Goal: Navigation & Orientation: Find specific page/section

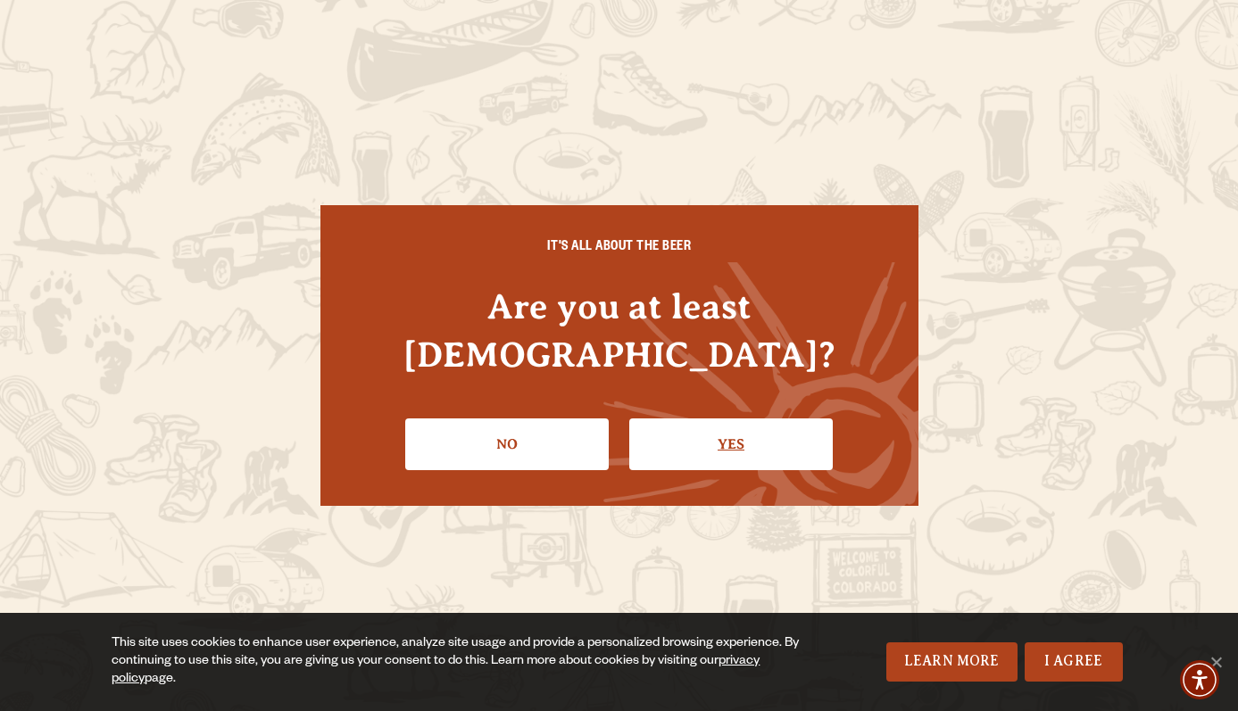
click at [679, 419] on link "Yes" at bounding box center [730, 445] width 203 height 52
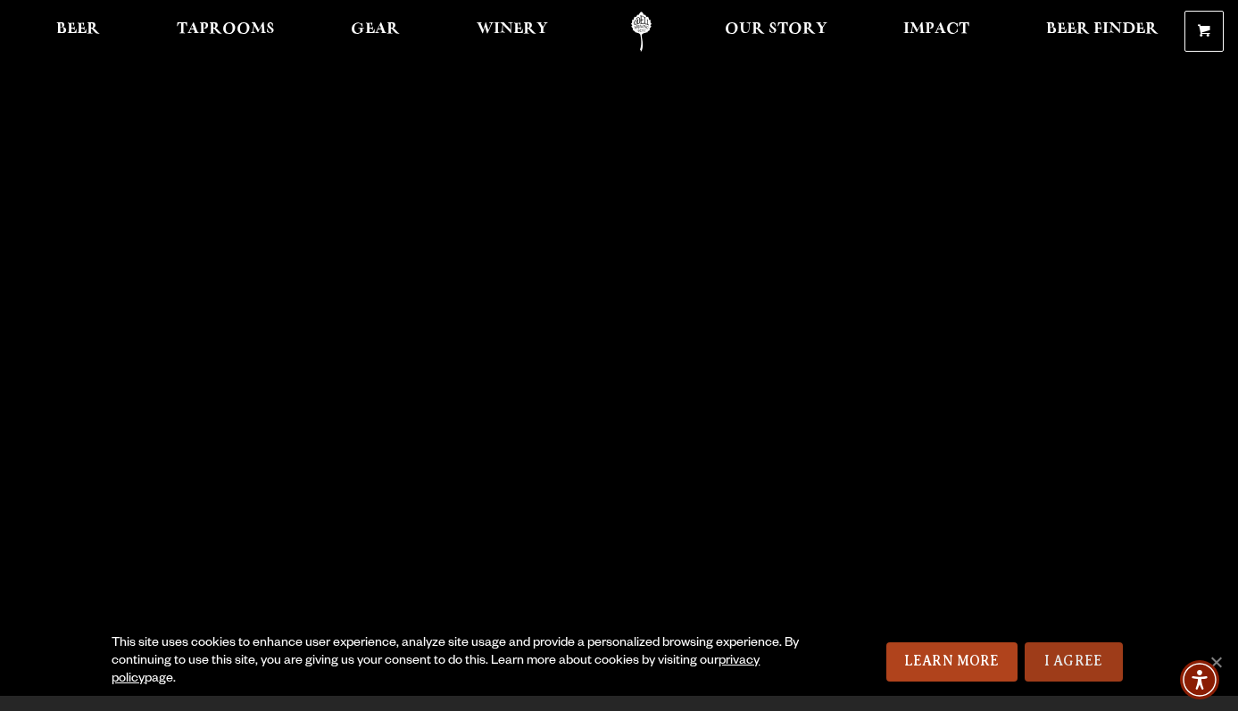
click at [1094, 658] on link "I Agree" at bounding box center [1074, 662] width 98 height 39
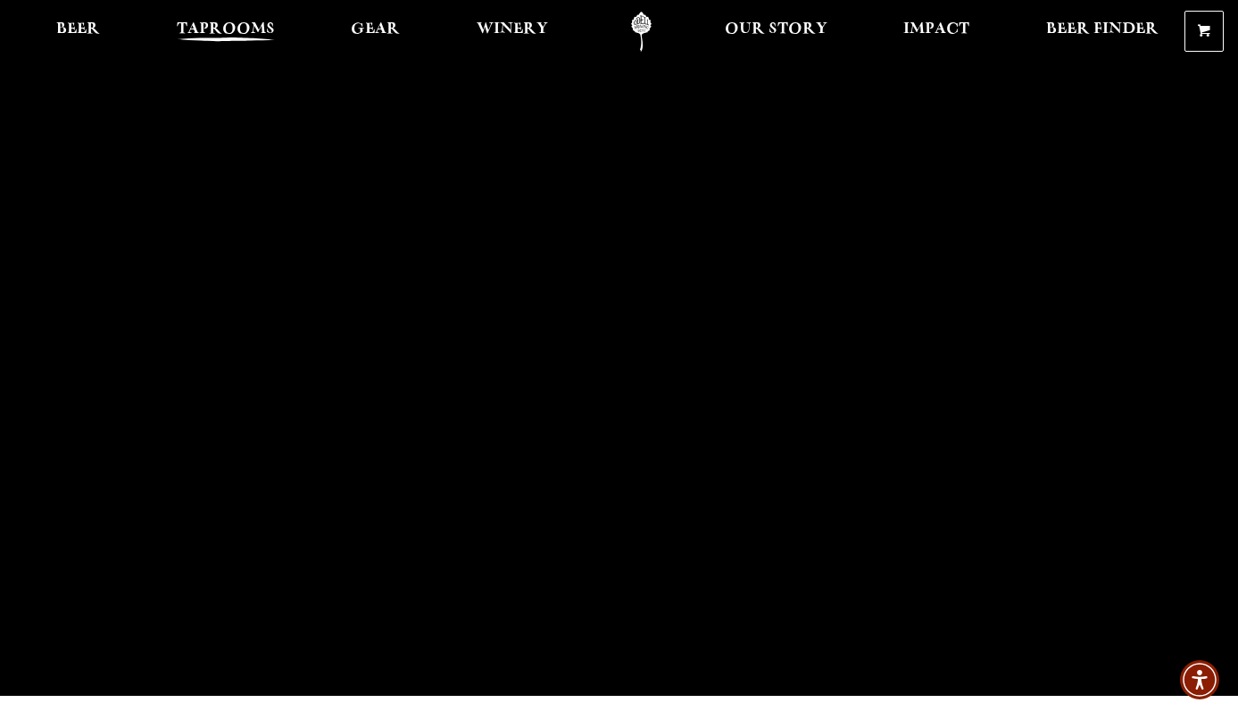
click at [202, 26] on span "Taprooms" at bounding box center [226, 29] width 98 height 14
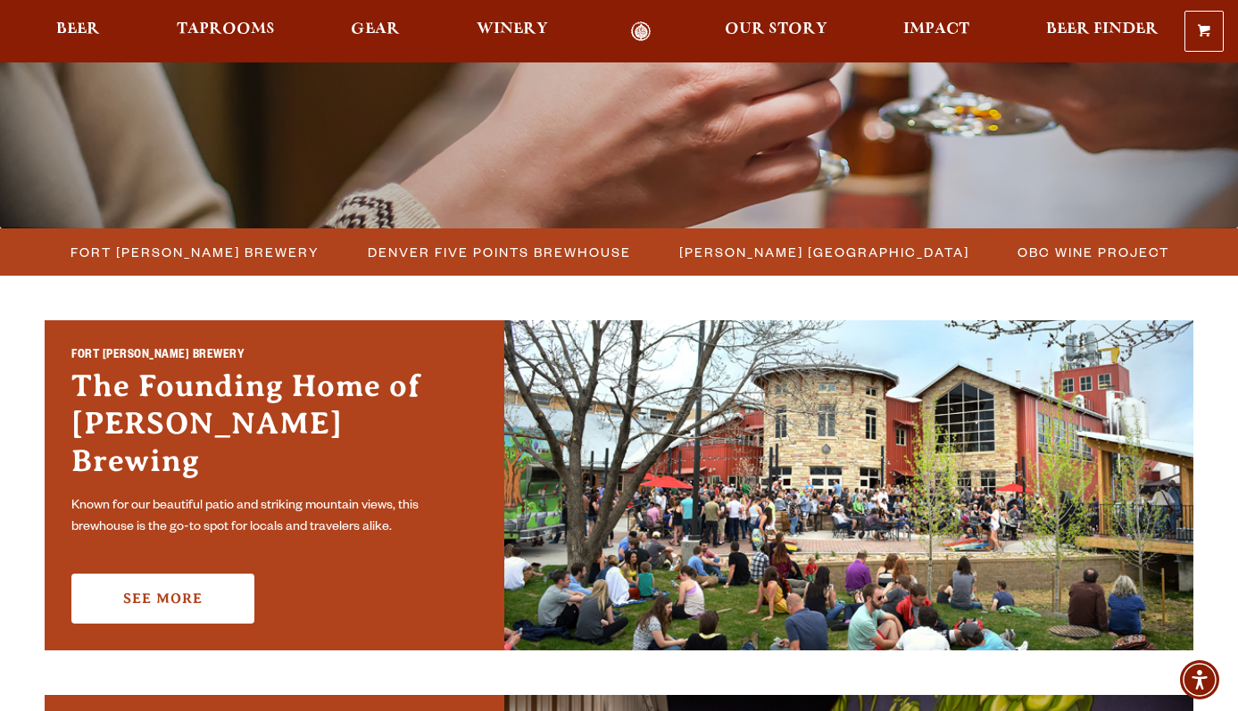
scroll to position [353, 0]
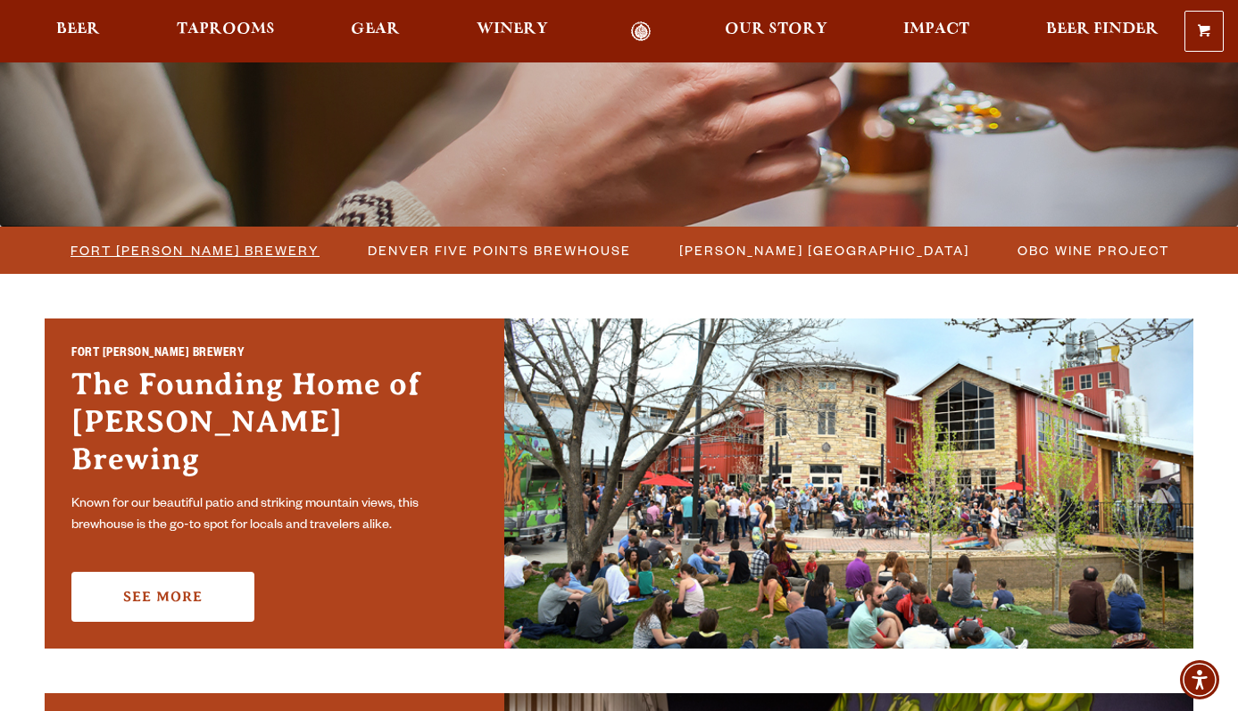
click at [261, 251] on span "Fort [PERSON_NAME] Brewery" at bounding box center [195, 250] width 249 height 26
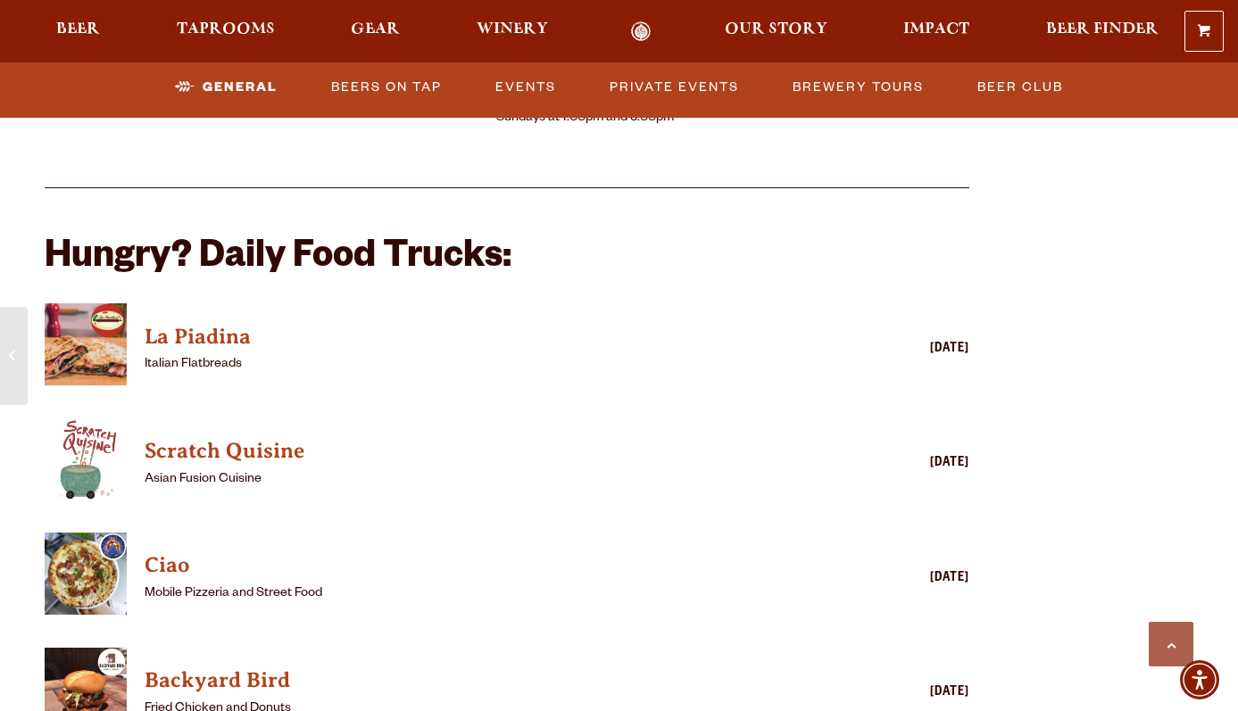
scroll to position [1549, 0]
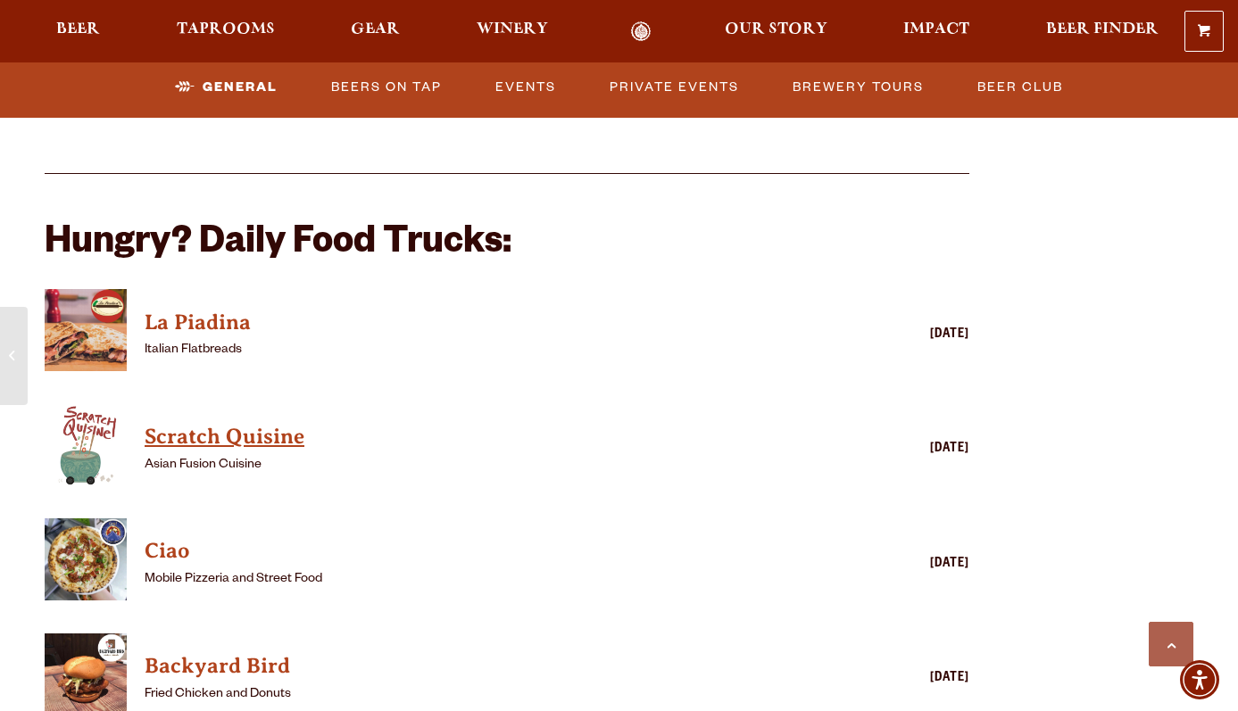
click at [286, 423] on h4 "Scratch Quisine" at bounding box center [481, 437] width 673 height 29
